Goal: Information Seeking & Learning: Compare options

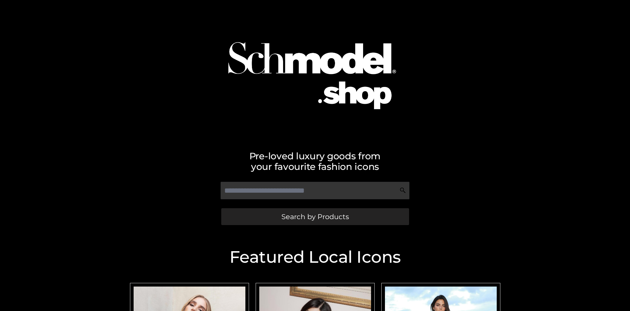
click at [315, 217] on span "Search by Products" at bounding box center [314, 216] width 67 height 7
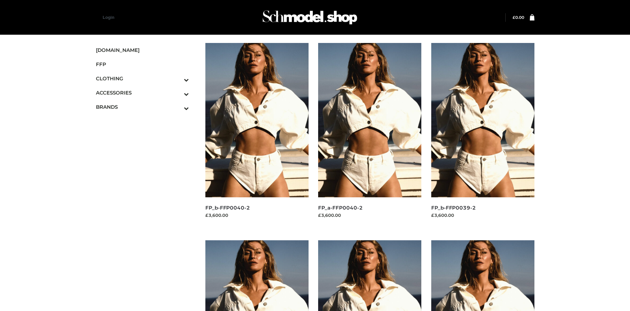
click at [257, 135] on img at bounding box center [256, 120] width 103 height 154
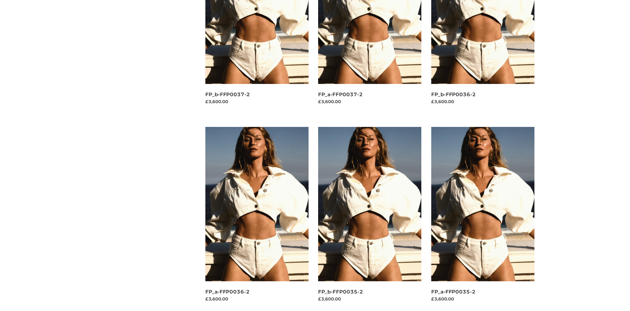
click at [370, 219] on img at bounding box center [369, 204] width 103 height 154
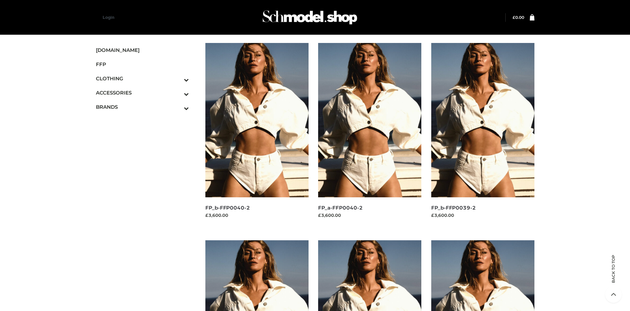
scroll to position [311, 0]
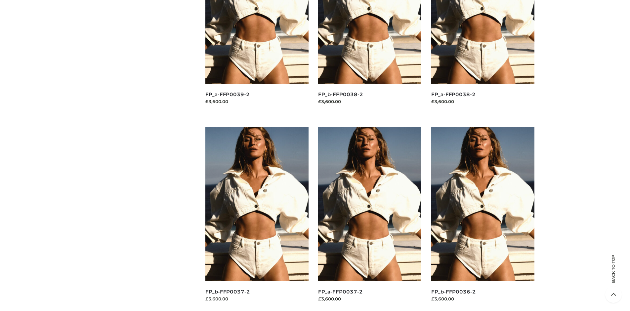
click at [482, 219] on img at bounding box center [482, 204] width 103 height 154
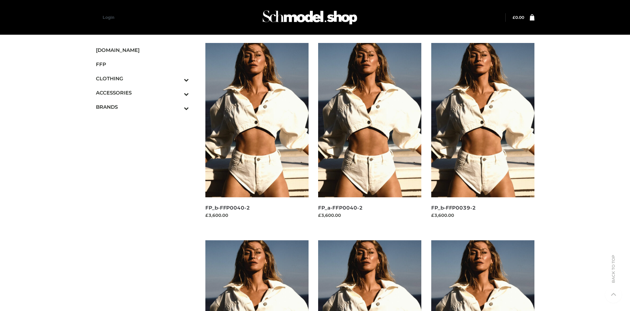
click at [482, 135] on img at bounding box center [482, 120] width 103 height 154
click at [177, 107] on icon "Toggle Submenu" at bounding box center [152, 108] width 74 height 8
click at [145, 135] on span "PARKERSMITH" at bounding box center [145, 136] width 87 height 8
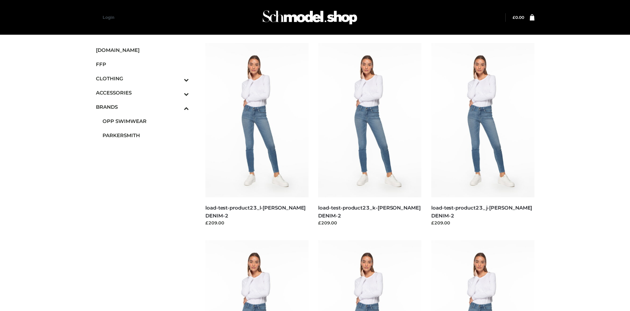
click at [257, 135] on img at bounding box center [256, 120] width 103 height 154
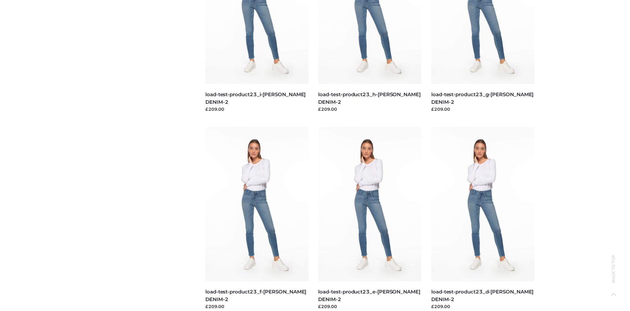
click at [482, 219] on img at bounding box center [482, 204] width 103 height 154
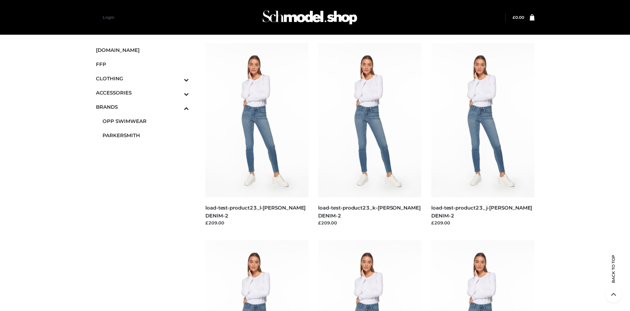
click at [177, 78] on icon "Toggle Submenu" at bounding box center [152, 80] width 74 height 8
click at [145, 107] on span "TOPS" at bounding box center [145, 107] width 87 height 8
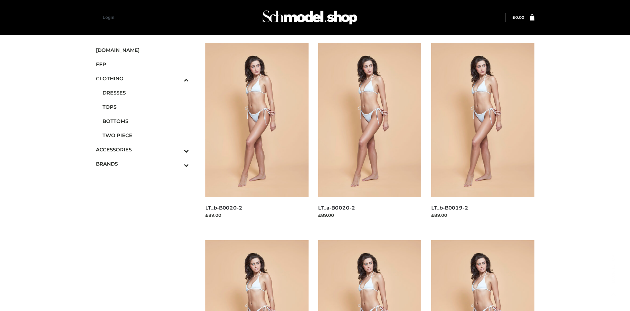
scroll to position [508, 0]
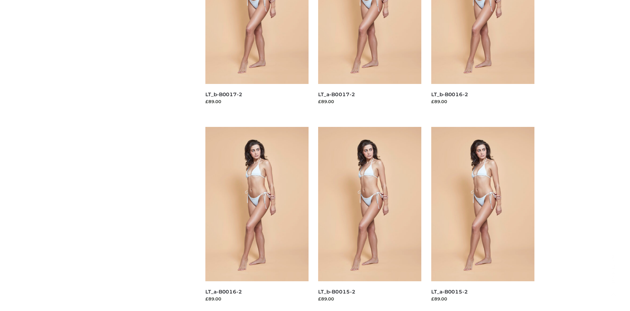
click at [257, 219] on img at bounding box center [256, 204] width 103 height 154
click at [482, 219] on img at bounding box center [482, 204] width 103 height 154
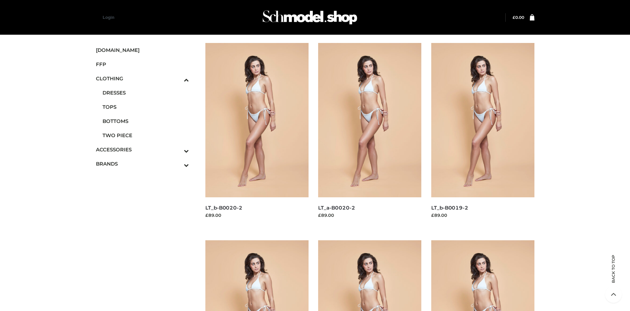
click at [257, 135] on img at bounding box center [256, 120] width 103 height 154
click at [177, 149] on icon "Toggle Submenu" at bounding box center [152, 151] width 74 height 8
click at [145, 121] on span "JEWELRY" at bounding box center [145, 123] width 87 height 8
click at [482, 135] on img at bounding box center [482, 120] width 103 height 154
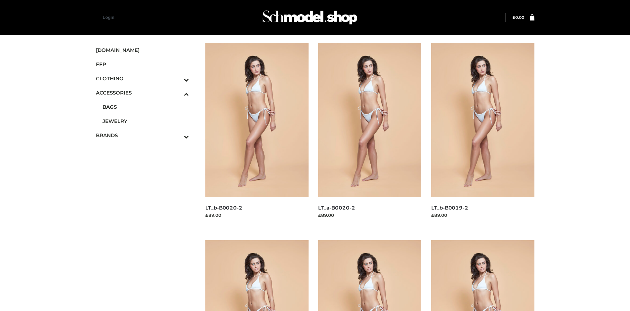
scroll to position [1305, 0]
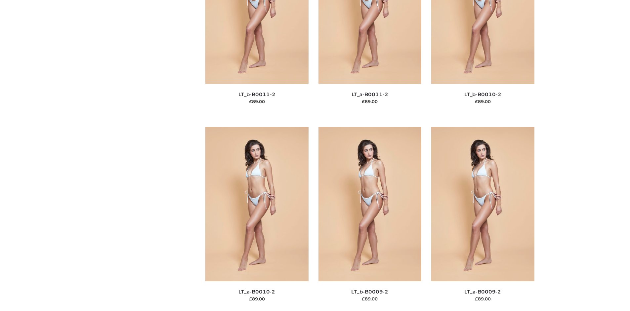
click at [482, 219] on img at bounding box center [482, 204] width 103 height 154
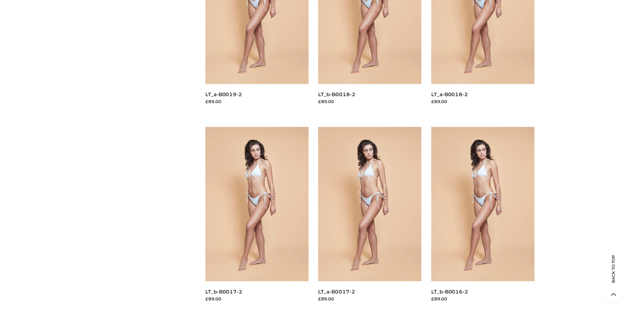
click at [482, 219] on img at bounding box center [482, 204] width 103 height 154
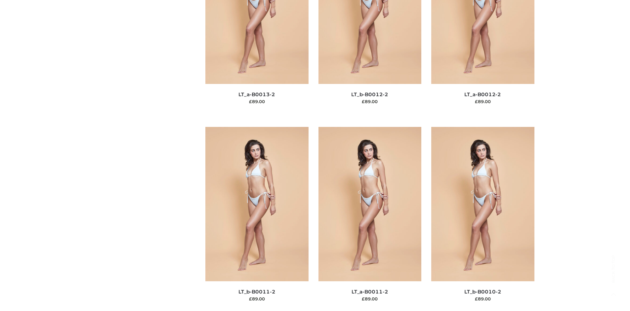
click at [257, 219] on img at bounding box center [256, 204] width 103 height 154
